Goal: Transaction & Acquisition: Purchase product/service

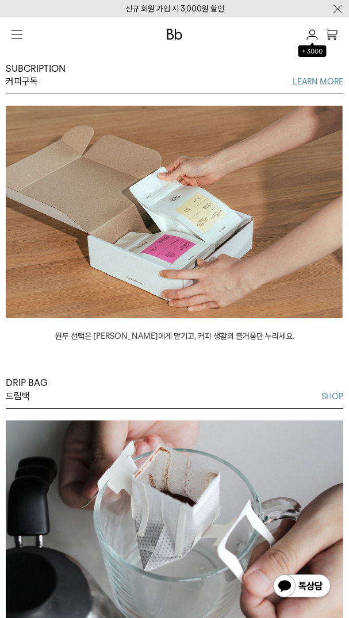
scroll to position [1133, 0]
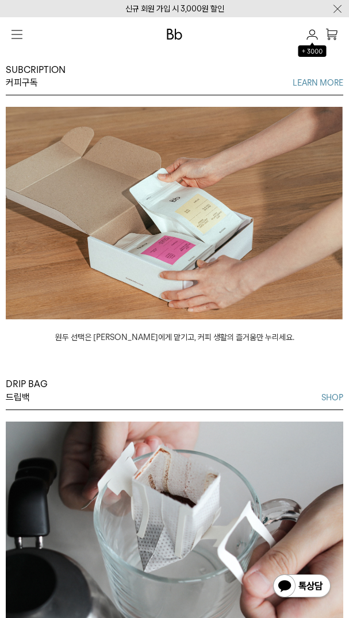
click at [25, 40] on button "button" at bounding box center [17, 34] width 22 height 22
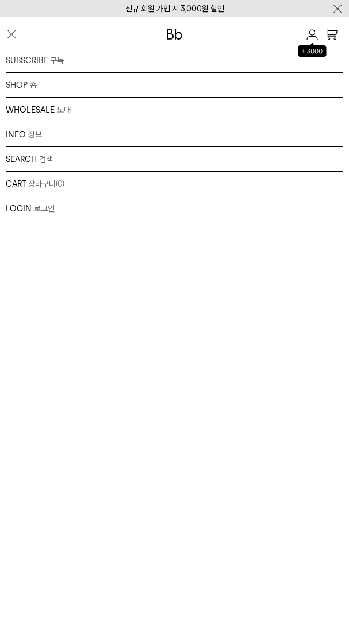
click at [17, 84] on div "SHOP 숍 원두 드립백/콜드브루/캡슐 선물세트 커피용품 프로그램" at bounding box center [174, 85] width 337 height 25
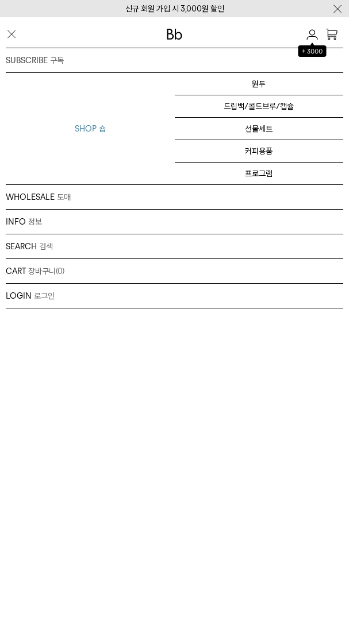
click at [87, 134] on p "SHOP" at bounding box center [86, 128] width 22 height 11
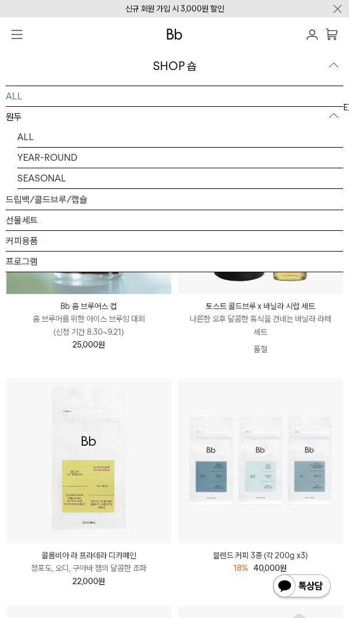
click at [308, 94] on link "ALL" at bounding box center [174, 96] width 337 height 20
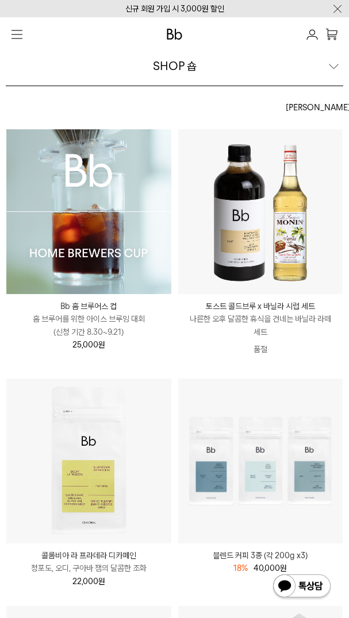
click at [335, 72] on div "SHOP 숍" at bounding box center [174, 66] width 337 height 40
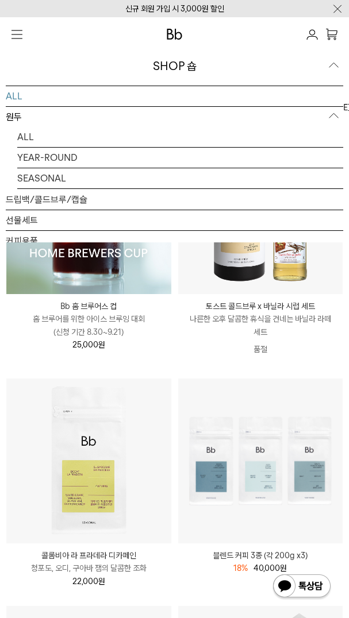
click at [335, 67] on div "SHOP 숍" at bounding box center [174, 66] width 337 height 40
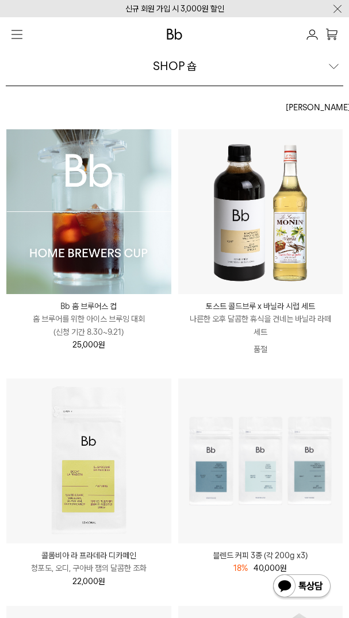
click at [335, 67] on div "SHOP 숍" at bounding box center [174, 66] width 337 height 40
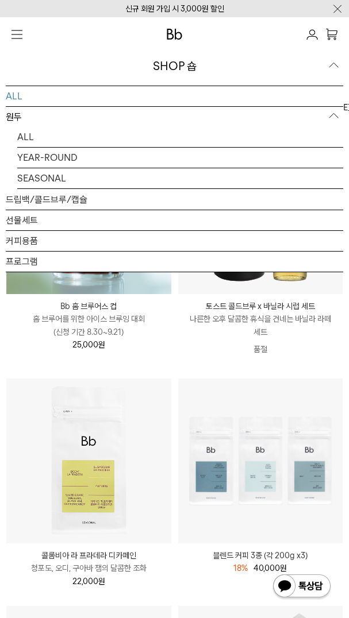
click at [335, 67] on div "SHOP 숍" at bounding box center [174, 66] width 337 height 40
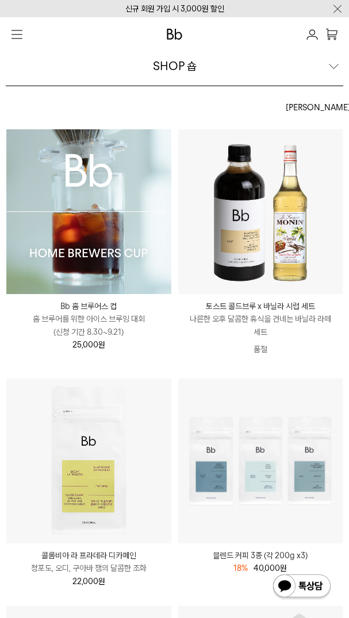
click at [335, 67] on div "SHOP 숍" at bounding box center [174, 66] width 337 height 40
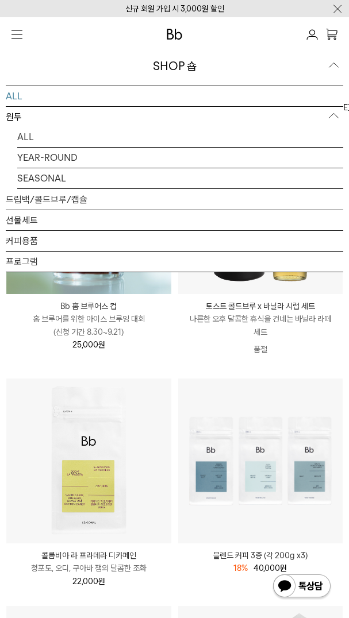
click at [300, 604] on li "블렌드 커피 3종 (각 200g x3) 18% 49,000원 40,000 원" at bounding box center [261, 491] width 172 height 227
click at [334, 64] on div "SHOP 숍" at bounding box center [174, 66] width 337 height 40
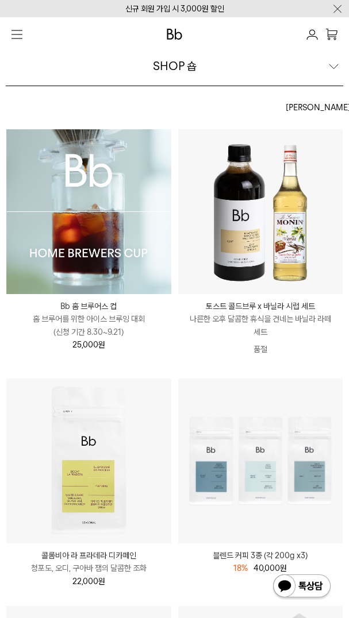
click at [334, 64] on div "SHOP 숍" at bounding box center [174, 66] width 337 height 40
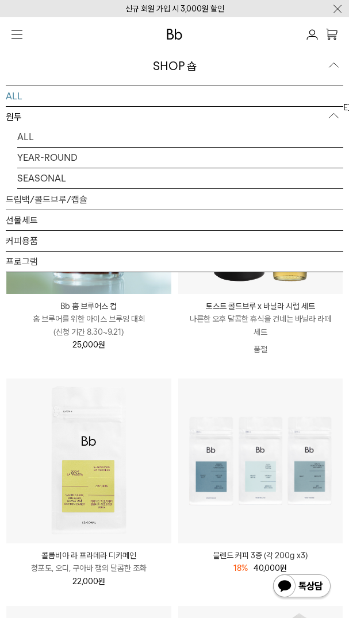
click at [334, 64] on div "SHOP 숍" at bounding box center [174, 66] width 337 height 40
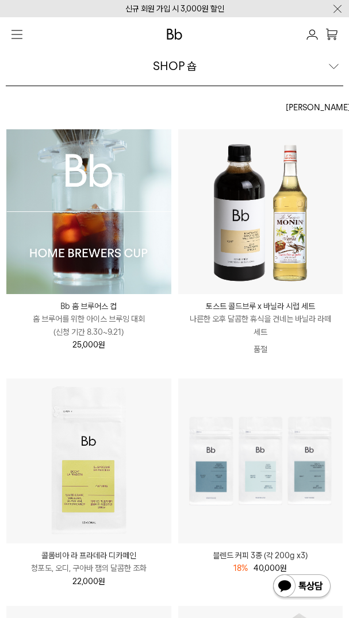
click at [334, 64] on div "SHOP 숍" at bounding box center [174, 66] width 337 height 40
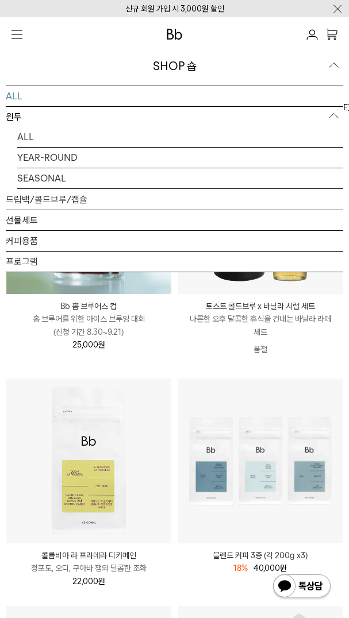
click at [334, 64] on div "SHOP 숍" at bounding box center [174, 66] width 337 height 40
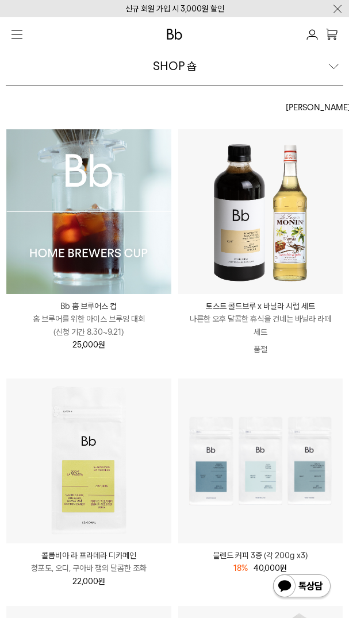
click at [334, 64] on div "SHOP 숍" at bounding box center [174, 66] width 337 height 40
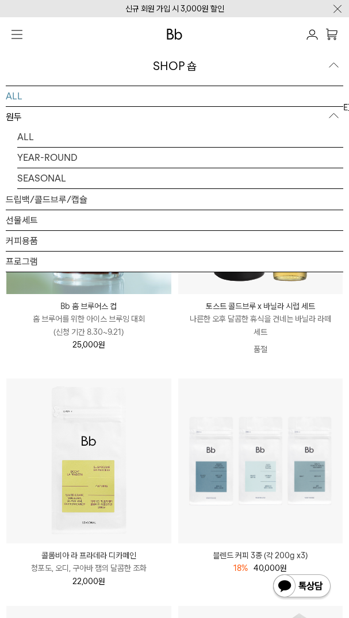
click at [334, 64] on div "SHOP 숍" at bounding box center [174, 66] width 337 height 40
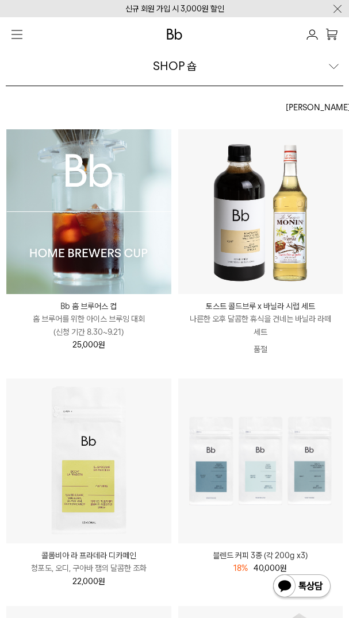
click at [334, 64] on div "SHOP 숍" at bounding box center [174, 66] width 337 height 40
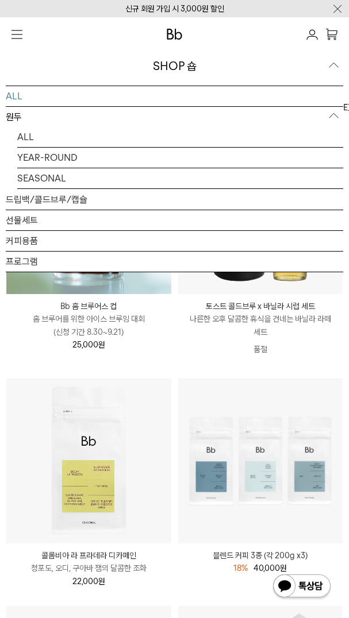
click at [334, 64] on div "SHOP 숍" at bounding box center [174, 66] width 337 height 40
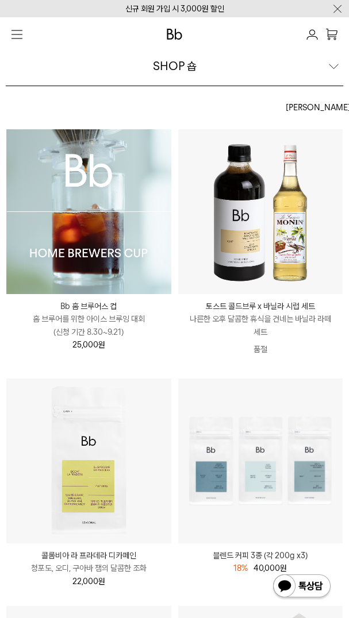
click at [334, 64] on div "SHOP 숍" at bounding box center [174, 66] width 337 height 40
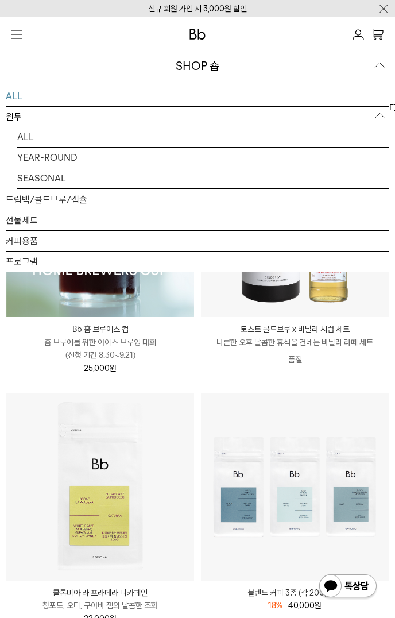
click at [348, 66] on div "SHOP 숍" at bounding box center [198, 66] width 384 height 40
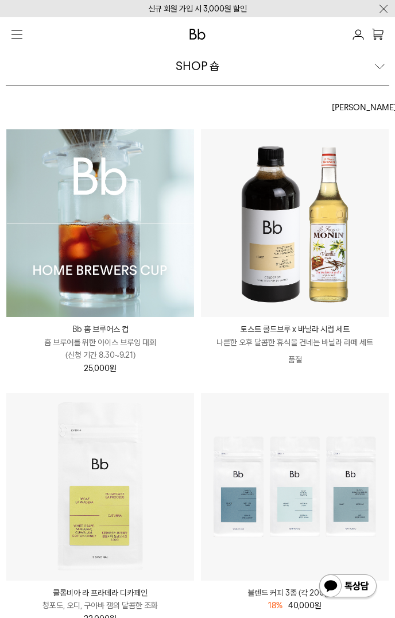
click at [348, 65] on div "SHOP 숍" at bounding box center [198, 66] width 384 height 40
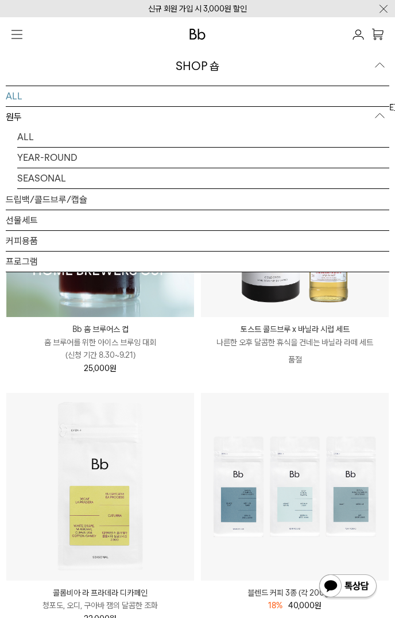
drag, startPoint x: 379, startPoint y: 113, endPoint x: 380, endPoint y: 119, distance: 7.0
click at [348, 113] on p "원두" at bounding box center [198, 117] width 384 height 21
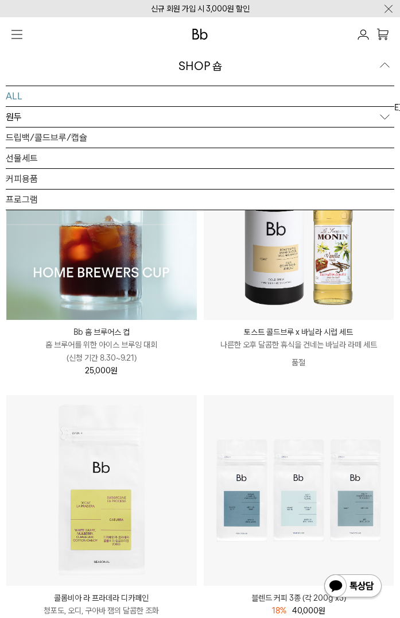
click at [348, 63] on div "SHOP 숍" at bounding box center [200, 66] width 389 height 40
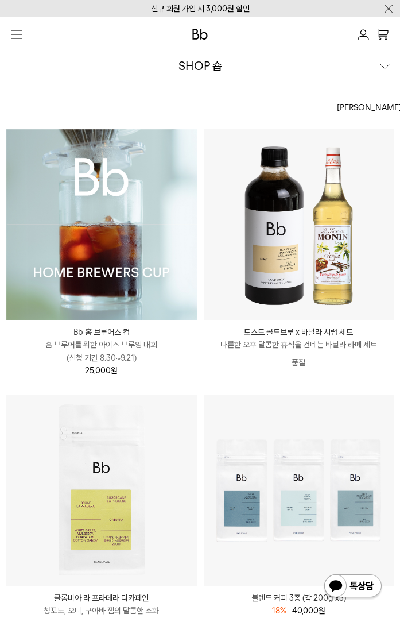
click at [389, 70] on div "SHOP 숍" at bounding box center [200, 66] width 389 height 40
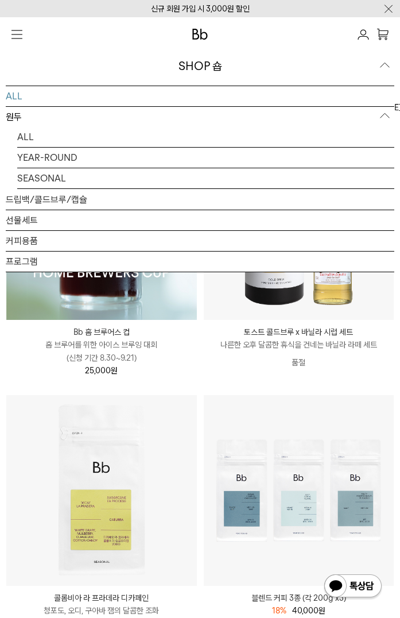
click at [380, 62] on div "SHOP 숍" at bounding box center [200, 66] width 389 height 40
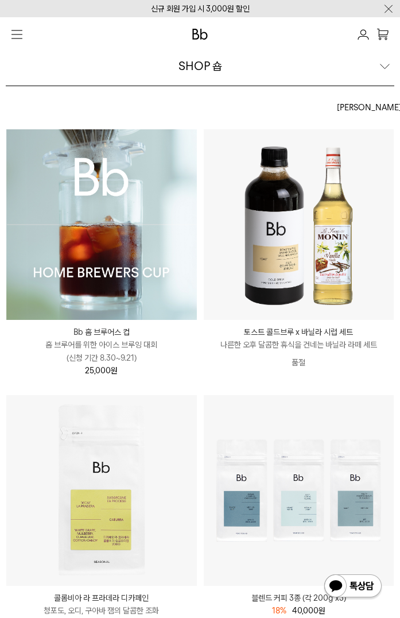
click at [380, 62] on div "SHOP 숍" at bounding box center [200, 66] width 389 height 40
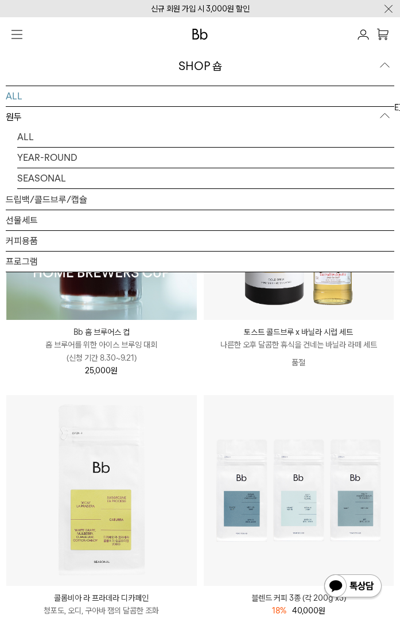
click at [388, 115] on p "원두" at bounding box center [200, 117] width 389 height 21
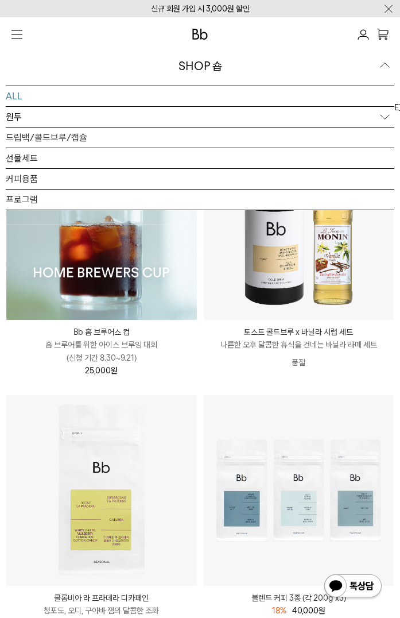
click at [388, 115] on p "원두" at bounding box center [200, 117] width 389 height 21
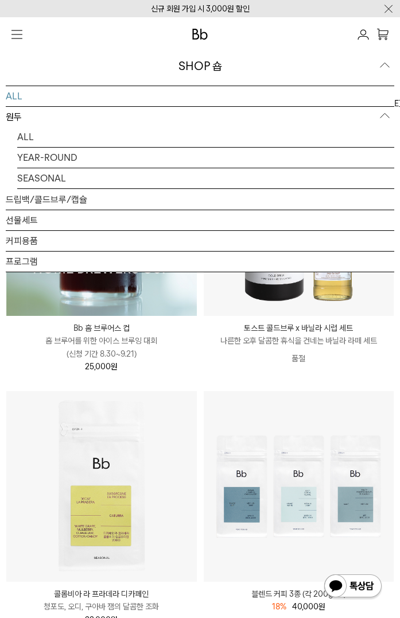
click at [388, 115] on p "원두" at bounding box center [200, 117] width 389 height 21
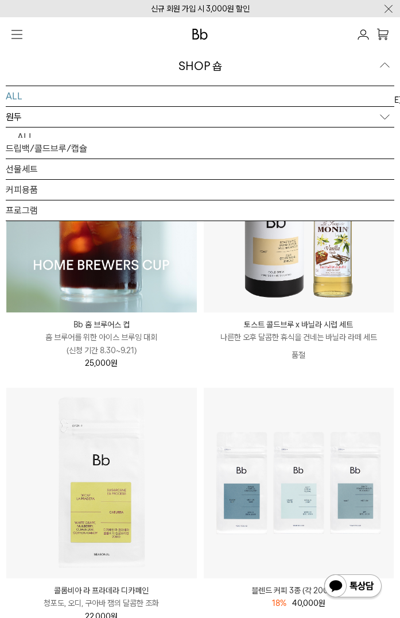
scroll to position [9, 0]
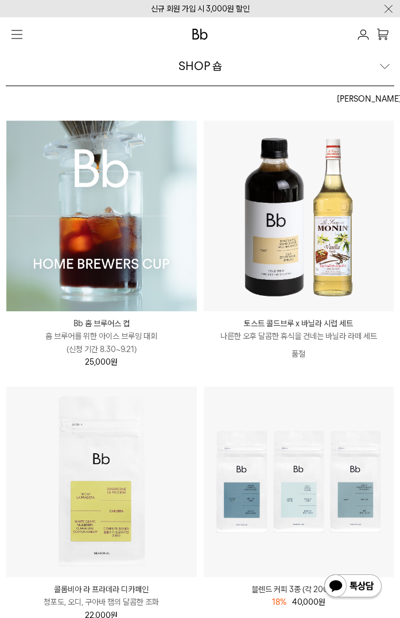
click at [383, 63] on div "SHOP 숍" at bounding box center [200, 66] width 389 height 40
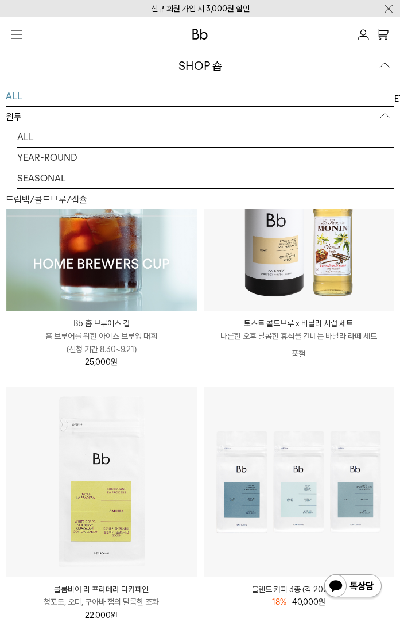
click at [381, 68] on div "SHOP 숍" at bounding box center [200, 66] width 389 height 40
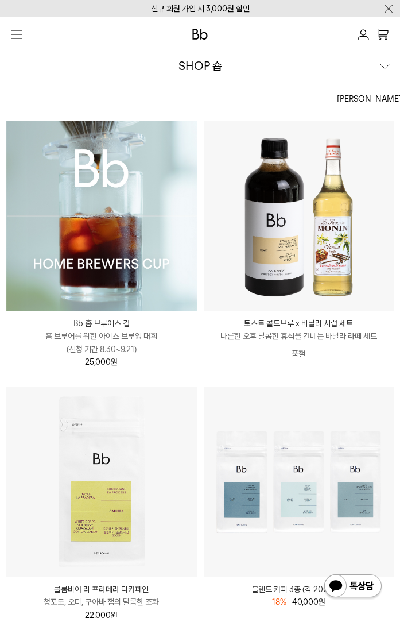
click at [384, 67] on div "SHOP 숍" at bounding box center [200, 66] width 389 height 40
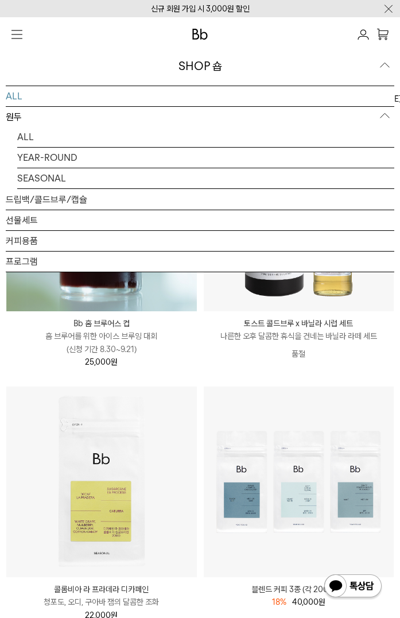
click at [384, 67] on div "SHOP 숍" at bounding box center [200, 66] width 389 height 40
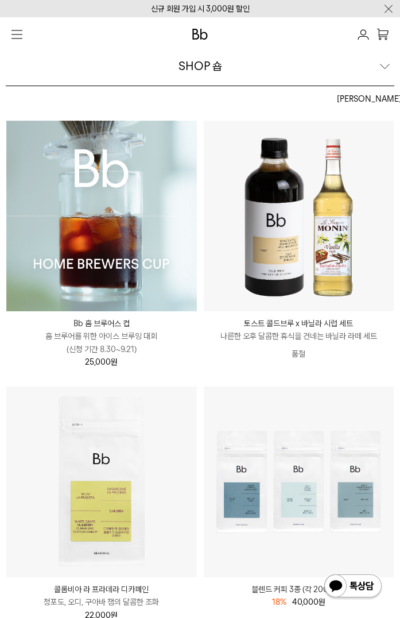
click at [384, 67] on div "SHOP 숍" at bounding box center [200, 66] width 389 height 40
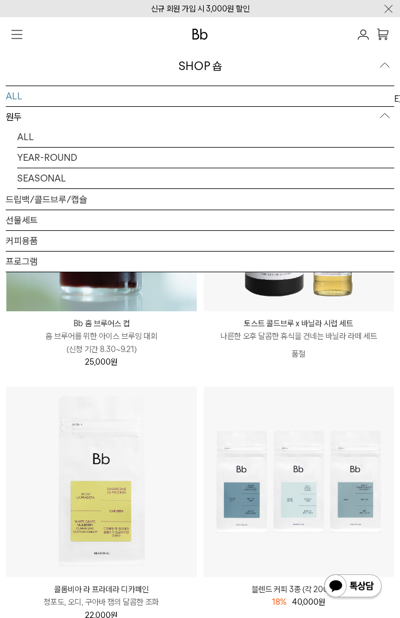
click at [384, 67] on div "SHOP 숍" at bounding box center [200, 66] width 389 height 40
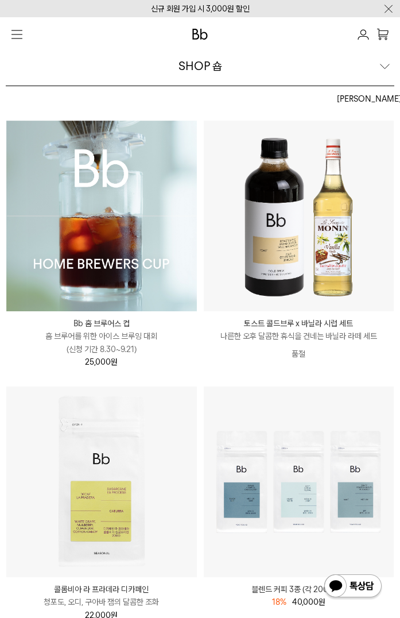
click at [384, 67] on div "SHOP 숍" at bounding box center [200, 66] width 389 height 40
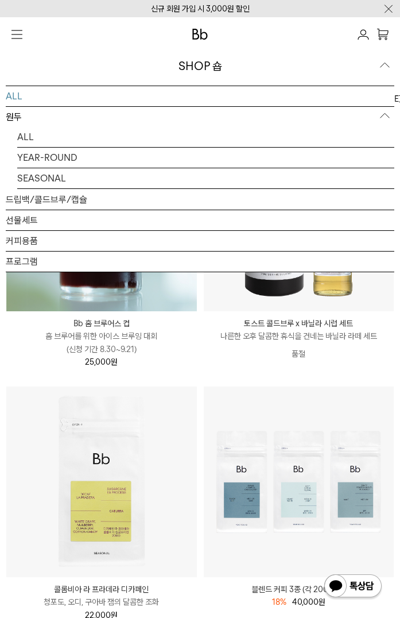
click at [384, 67] on div "SHOP 숍" at bounding box center [200, 66] width 389 height 40
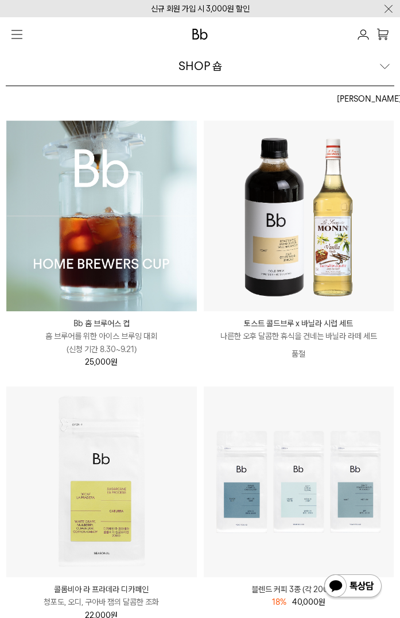
click at [384, 67] on div "SHOP 숍" at bounding box center [200, 66] width 389 height 40
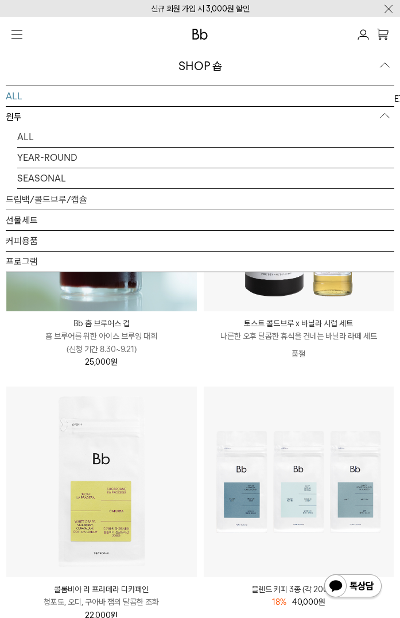
click at [384, 67] on div "SHOP 숍" at bounding box center [200, 66] width 389 height 40
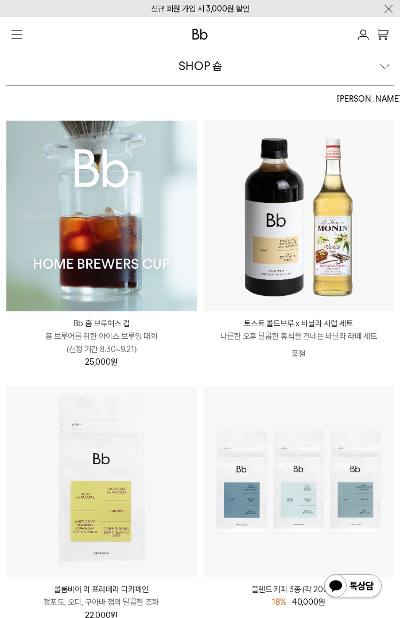
click at [384, 67] on div "SHOP 숍" at bounding box center [200, 66] width 389 height 40
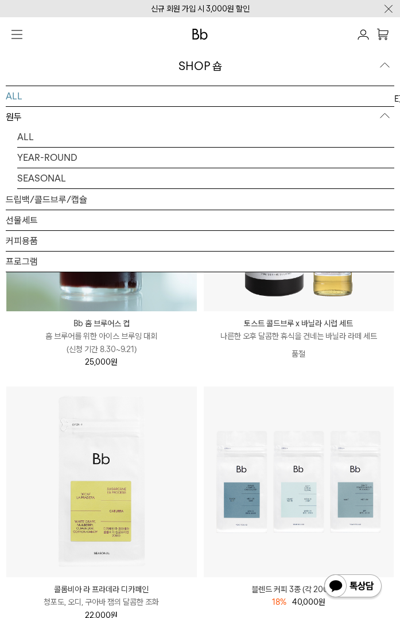
click at [384, 67] on div "SHOP 숍" at bounding box center [200, 66] width 389 height 40
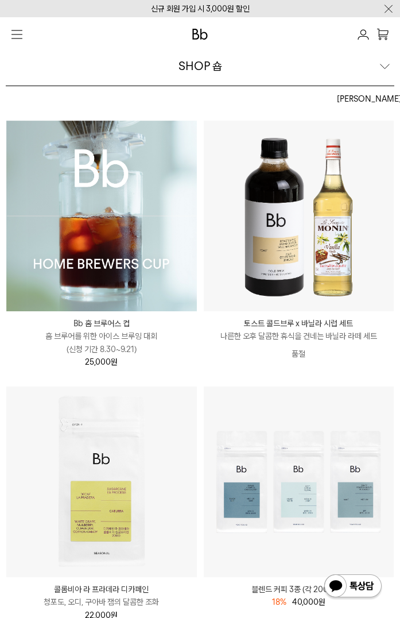
click at [384, 67] on div "SHOP 숍" at bounding box center [200, 66] width 389 height 40
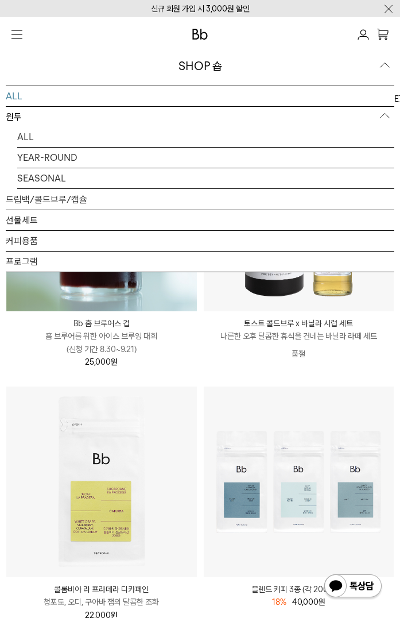
click at [383, 64] on div "SHOP 숍" at bounding box center [200, 66] width 389 height 40
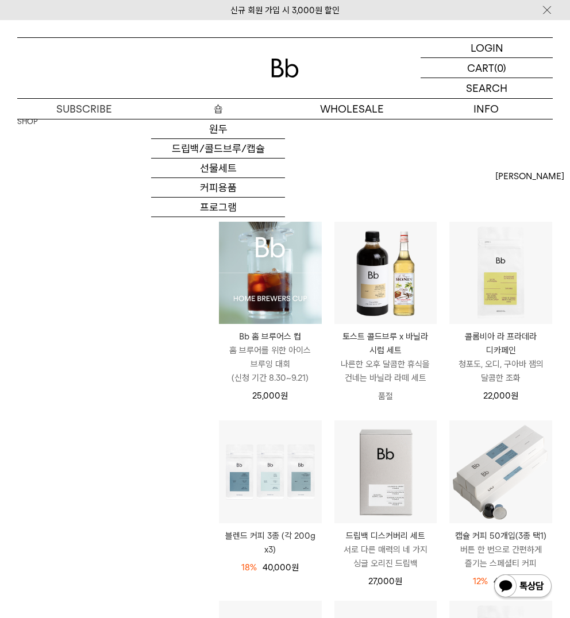
click at [221, 113] on p "숍" at bounding box center [218, 109] width 134 height 20
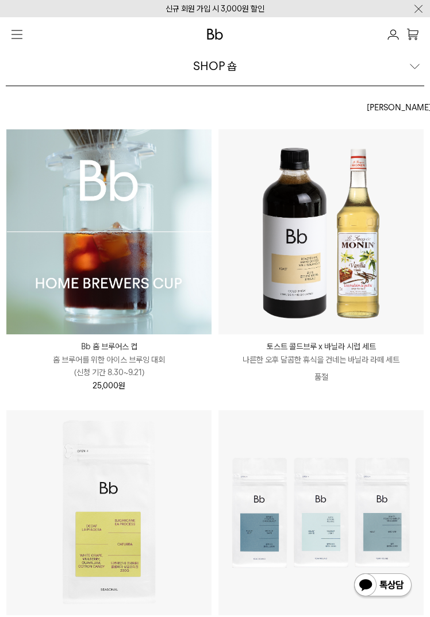
click at [409, 66] on div "SHOP 숍" at bounding box center [215, 66] width 418 height 40
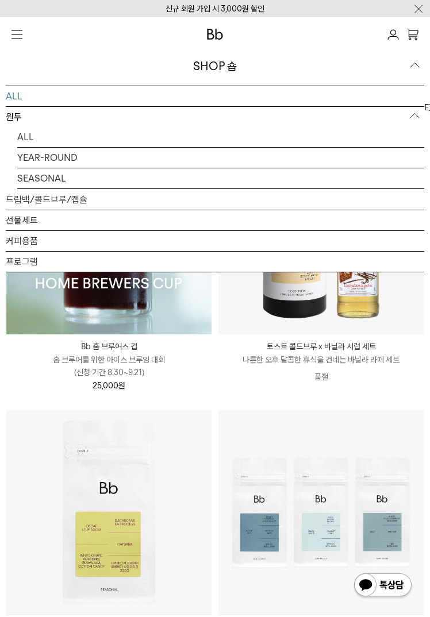
click at [412, 66] on div "SHOP 숍" at bounding box center [215, 66] width 418 height 40
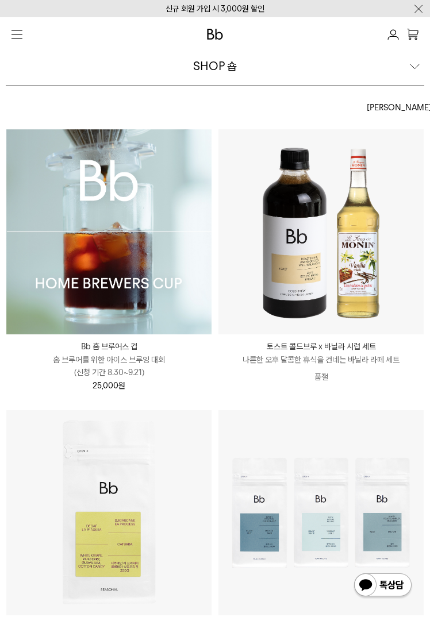
click at [411, 67] on div "SHOP 숍" at bounding box center [215, 66] width 418 height 40
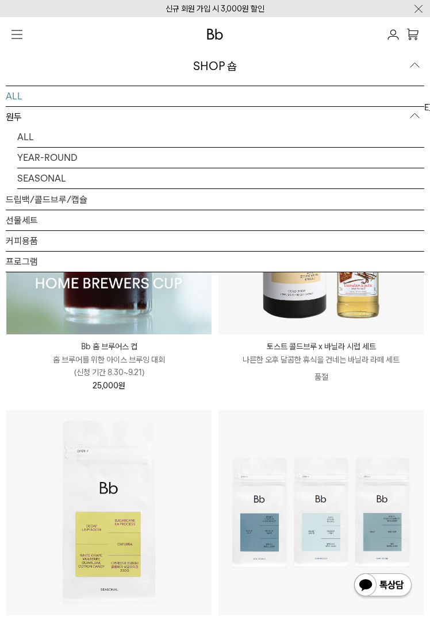
click at [414, 64] on div "SHOP 숍" at bounding box center [215, 66] width 418 height 40
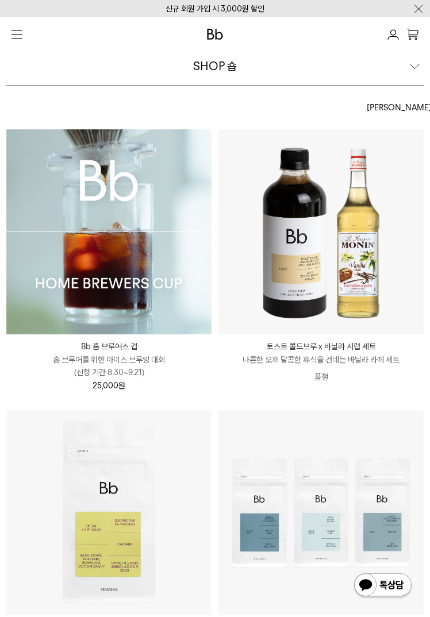
click at [414, 64] on div "SHOP 숍" at bounding box center [215, 66] width 418 height 40
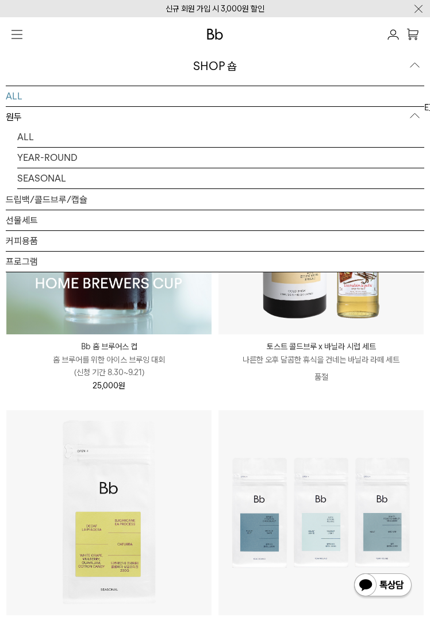
click at [414, 64] on div "SHOP 숍" at bounding box center [215, 66] width 418 height 40
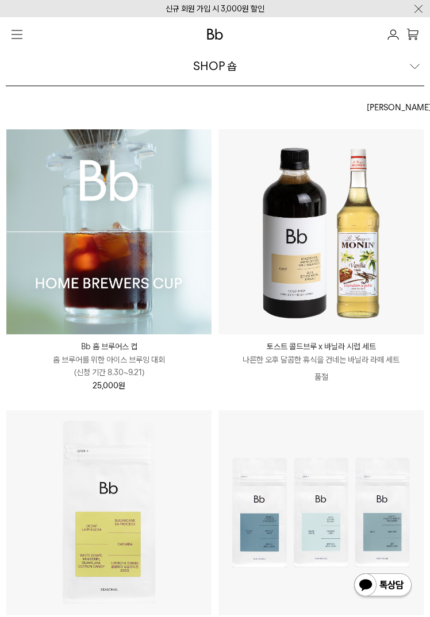
click at [414, 64] on div "SHOP 숍" at bounding box center [215, 66] width 418 height 40
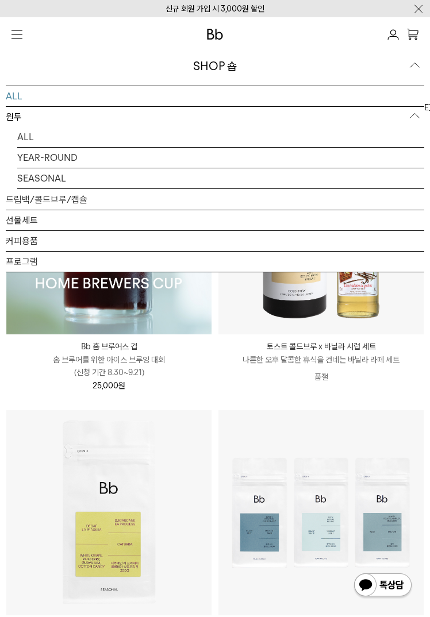
click at [414, 64] on div "SHOP 숍" at bounding box center [215, 66] width 418 height 40
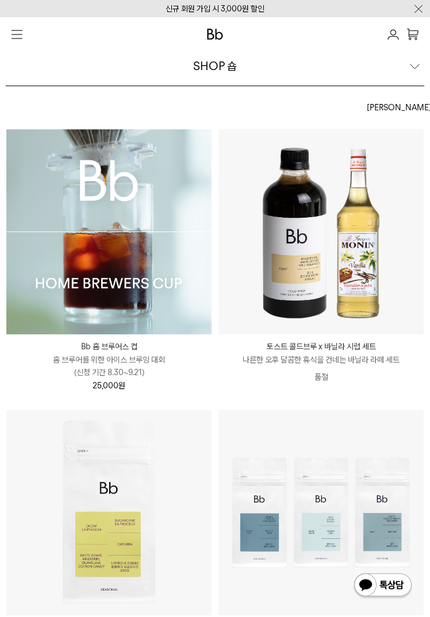
click at [419, 65] on div "SHOP 숍" at bounding box center [215, 66] width 418 height 40
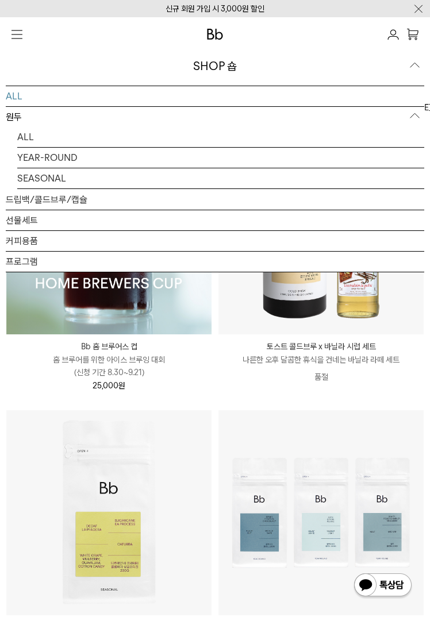
click at [417, 67] on div "SHOP 숍" at bounding box center [215, 66] width 418 height 40
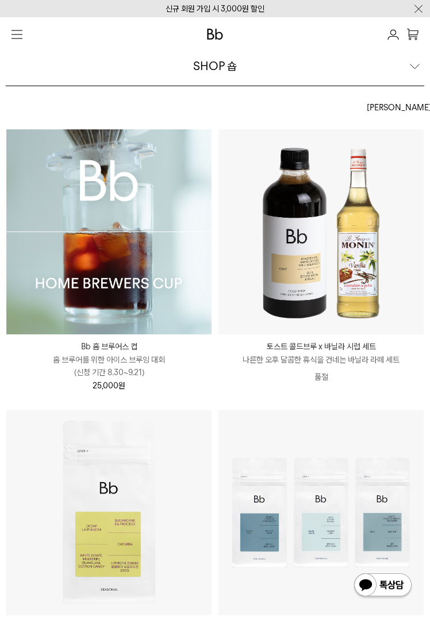
drag, startPoint x: 429, startPoint y: 73, endPoint x: 447, endPoint y: 74, distance: 19.0
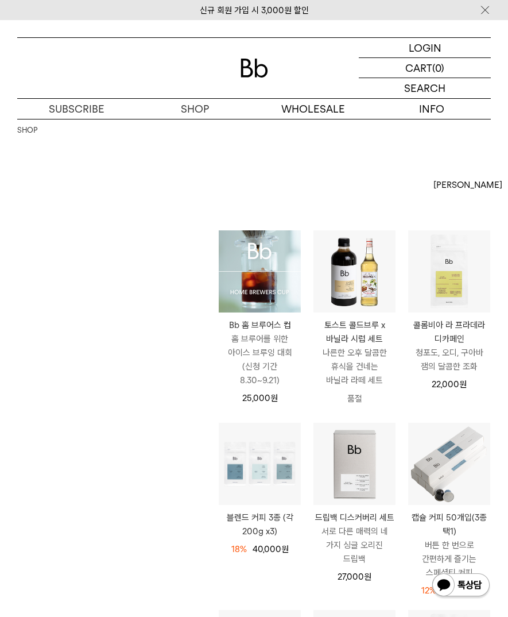
click at [28, 130] on link "SHOP" at bounding box center [27, 130] width 20 height 11
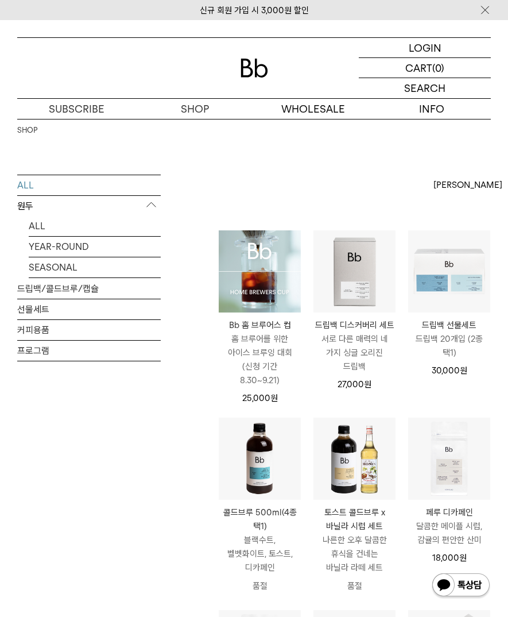
click at [109, 136] on ul "SHOP" at bounding box center [89, 130] width 144 height 23
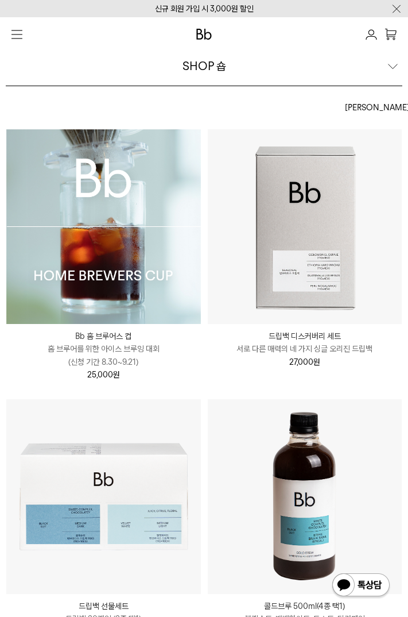
click at [391, 63] on div "SHOP 숍" at bounding box center [204, 66] width 397 height 40
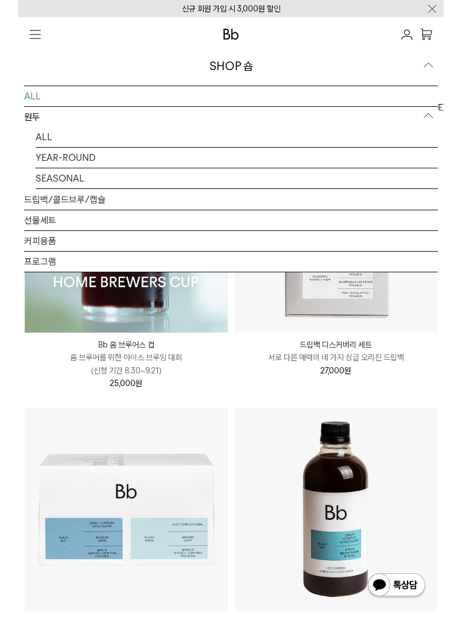
scroll to position [13, 0]
